Goal: Task Accomplishment & Management: Manage account settings

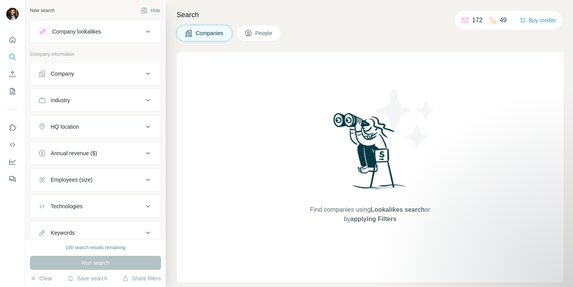
click at [101, 34] on div "Company lookalikes" at bounding box center [76, 32] width 49 height 8
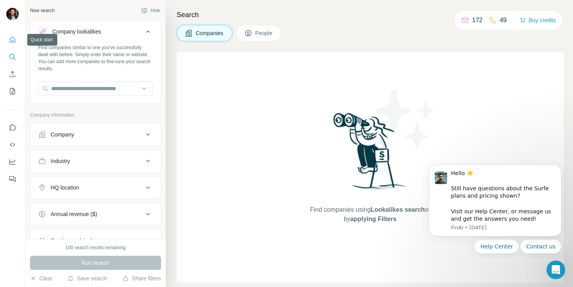
click at [12, 39] on icon "Quick start" at bounding box center [13, 40] width 8 height 8
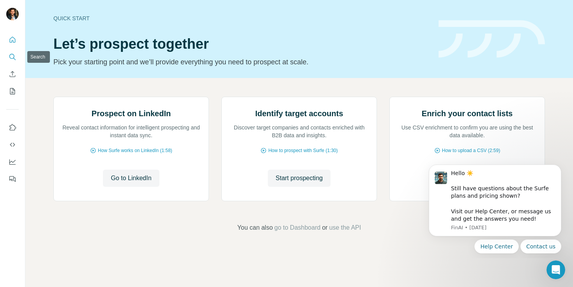
click at [14, 59] on icon "Search" at bounding box center [13, 57] width 8 height 8
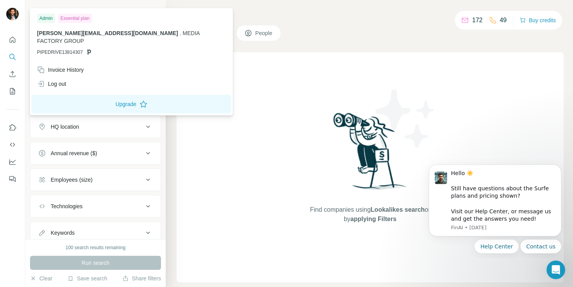
click at [14, 14] on img at bounding box center [12, 14] width 12 height 12
click at [59, 66] on div "Invoice History" at bounding box center [60, 70] width 47 height 8
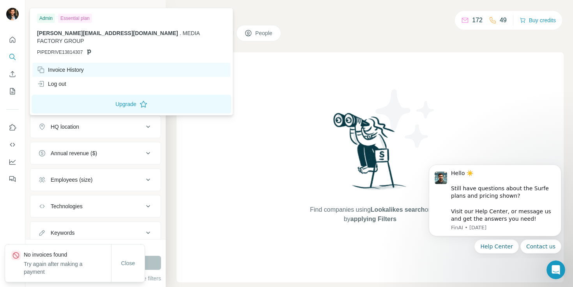
click at [74, 66] on div "Invoice History" at bounding box center [60, 70] width 47 height 8
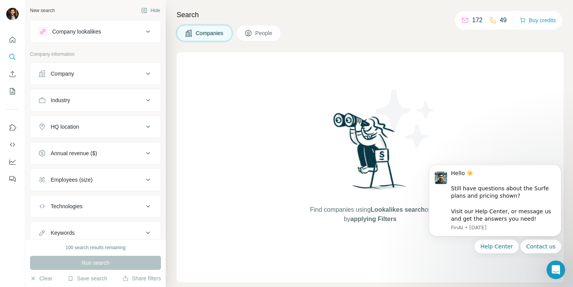
click at [140, 26] on button "Company lookalikes" at bounding box center [95, 31] width 130 height 19
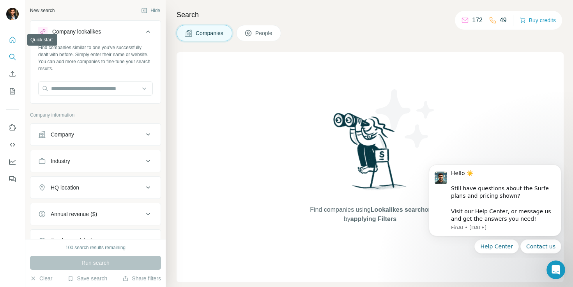
click at [13, 37] on icon "Quick start" at bounding box center [13, 40] width 6 height 6
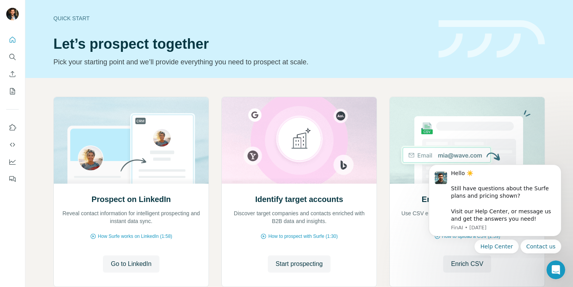
scroll to position [50, 0]
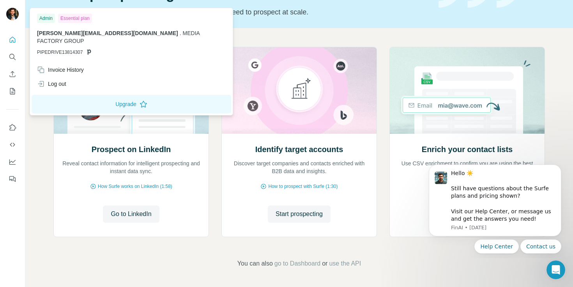
click at [16, 23] on div at bounding box center [13, 15] width 23 height 26
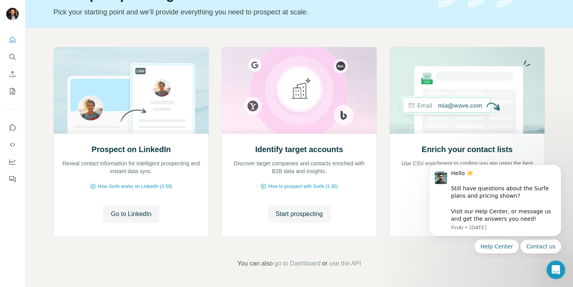
click at [13, 13] on img at bounding box center [12, 14] width 12 height 12
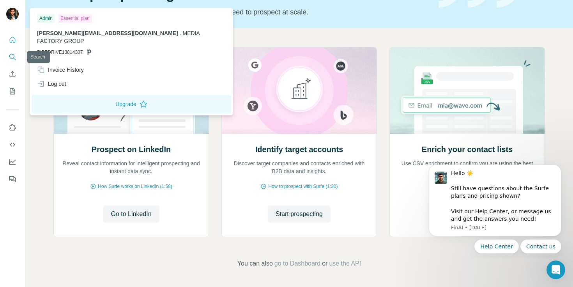
click at [14, 63] on button "Search" at bounding box center [12, 57] width 12 height 14
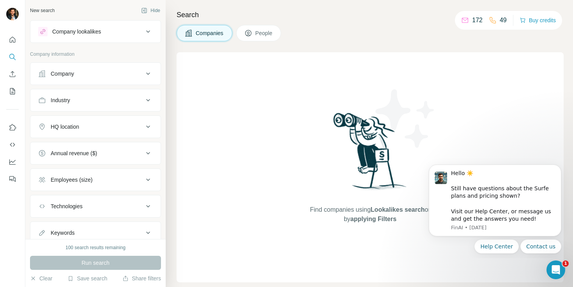
click at [94, 32] on div "Company lookalikes" at bounding box center [76, 32] width 49 height 8
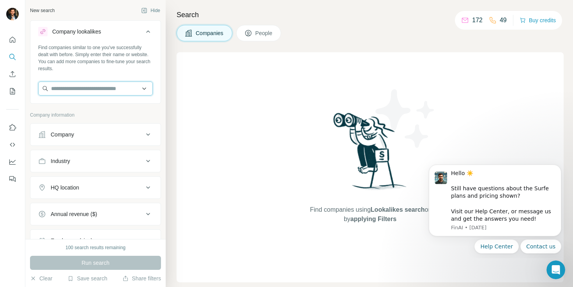
click at [86, 89] on input "text" at bounding box center [95, 89] width 115 height 14
click at [85, 87] on input "text" at bounding box center [95, 89] width 115 height 14
